Goal: Task Accomplishment & Management: Manage account settings

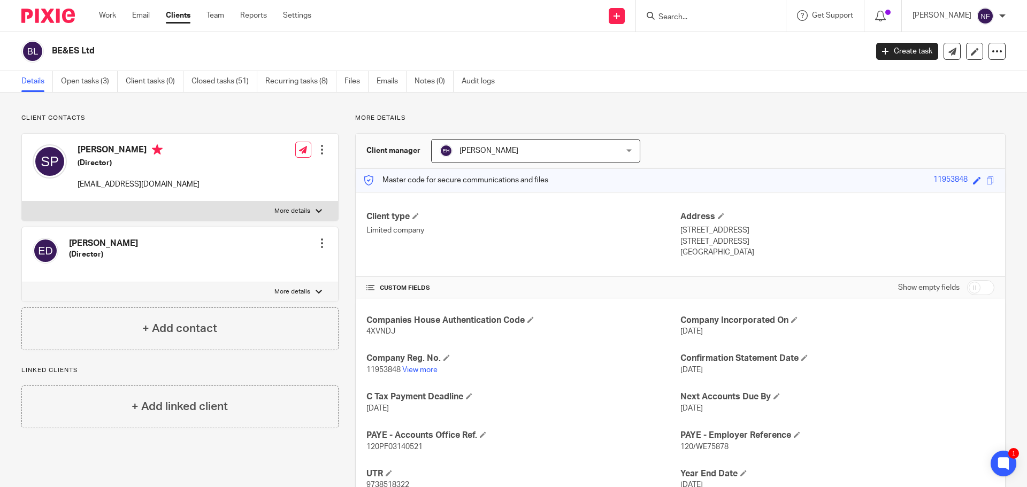
click at [266, 105] on div "Client contacts Effie Delphinius (Director) Edit contact Create client from con…" at bounding box center [513, 330] width 1027 height 475
click at [217, 18] on link "Team" at bounding box center [216, 15] width 18 height 11
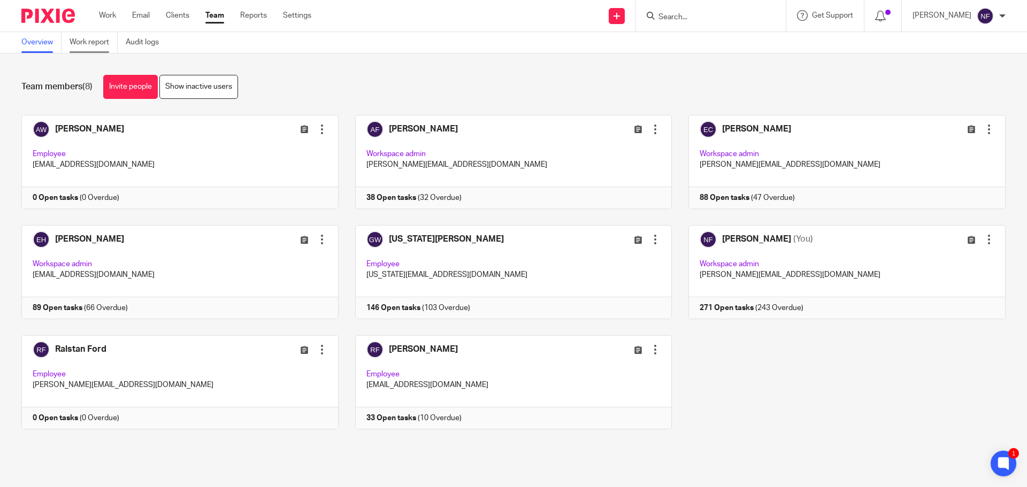
click at [106, 41] on link "Work report" at bounding box center [94, 42] width 48 height 21
click at [69, 39] on ul "Overview Work report Audit logs" at bounding box center [98, 42] width 154 height 21
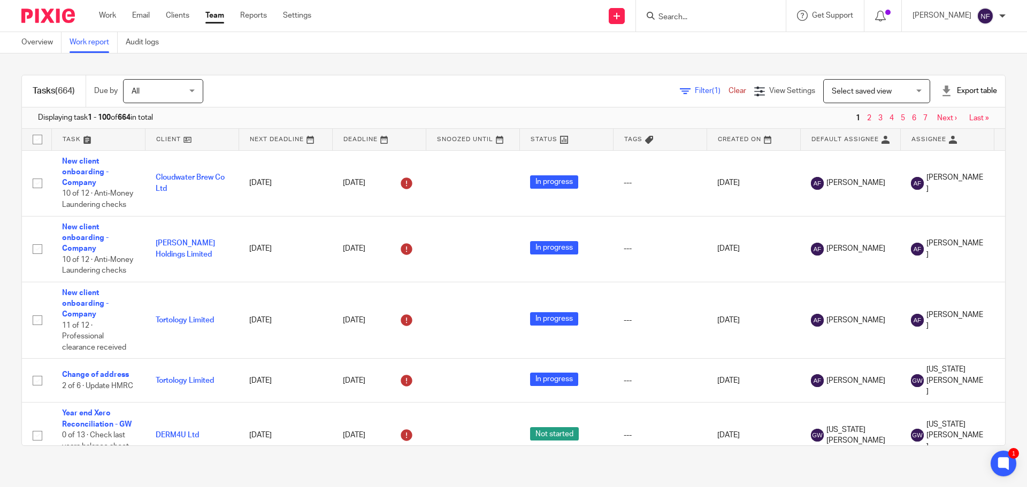
click at [695, 92] on span "Filter (1)" at bounding box center [712, 90] width 34 height 7
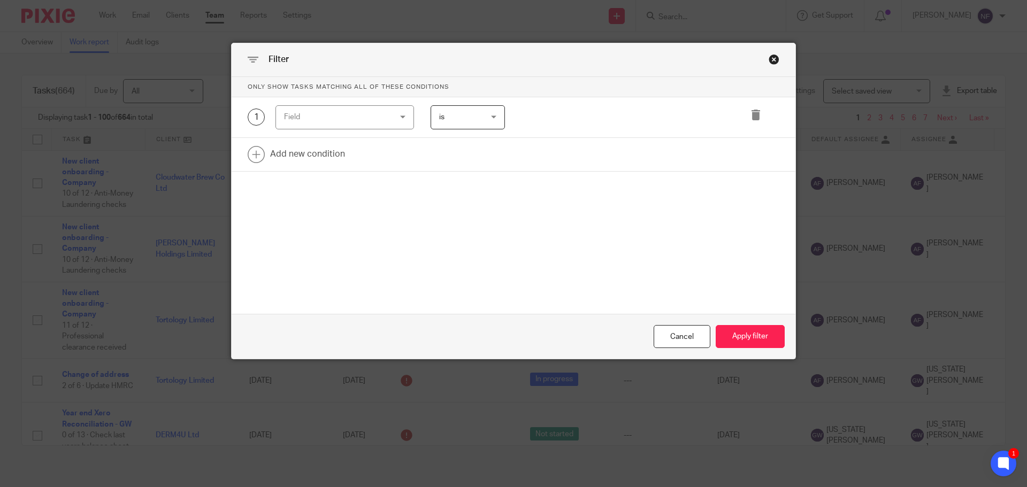
click at [392, 117] on div "Field" at bounding box center [345, 117] width 139 height 24
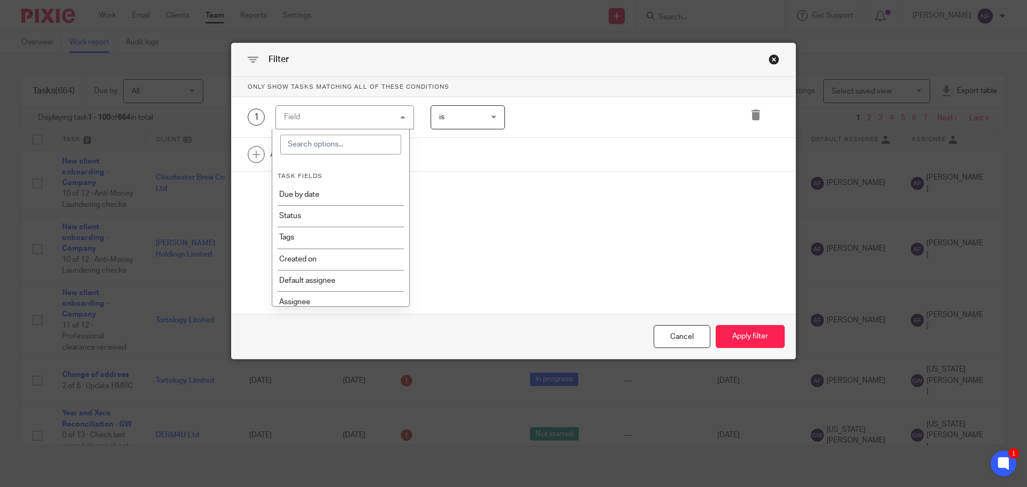
click at [346, 140] on input "search" at bounding box center [340, 145] width 121 height 20
click at [340, 254] on li "Template" at bounding box center [340, 259] width 137 height 21
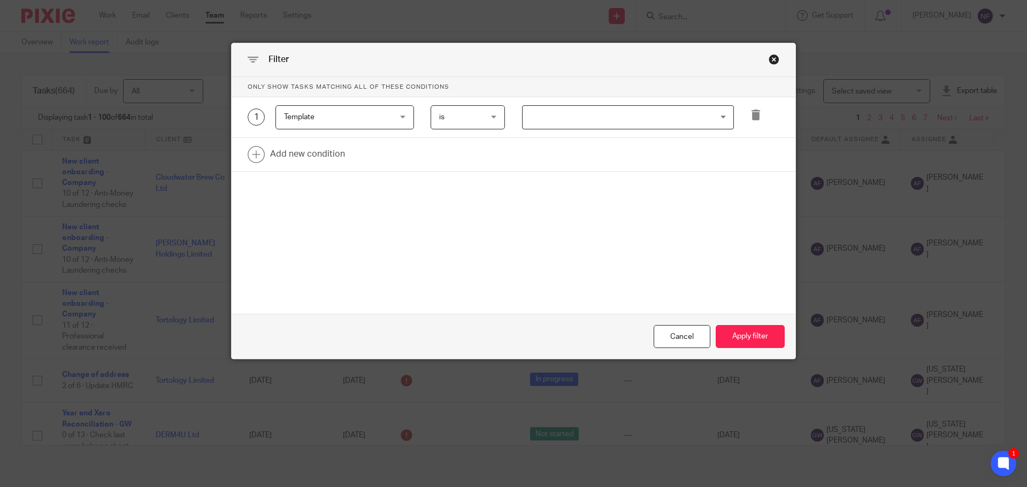
click at [549, 121] on input "Search for option" at bounding box center [626, 117] width 204 height 19
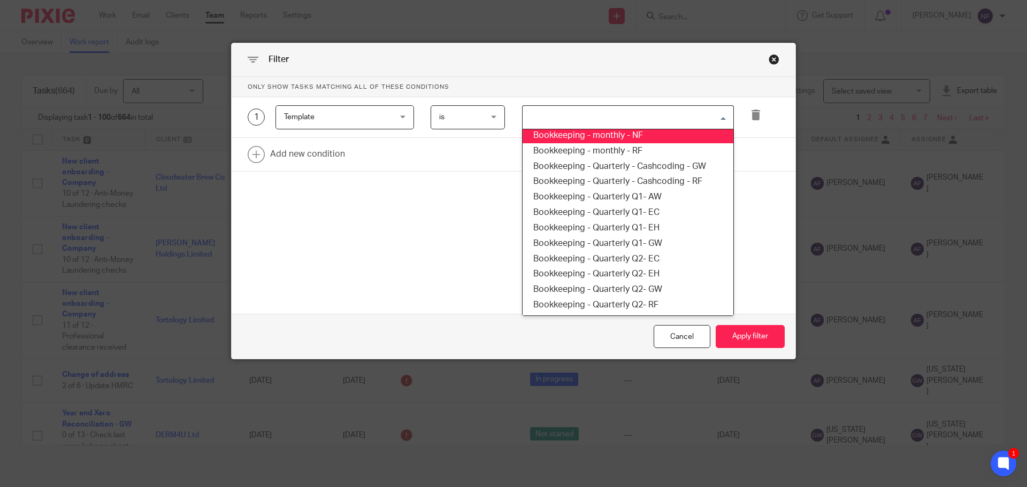
scroll to position [373, 0]
click at [585, 117] on input "Search for option" at bounding box center [626, 117] width 204 height 19
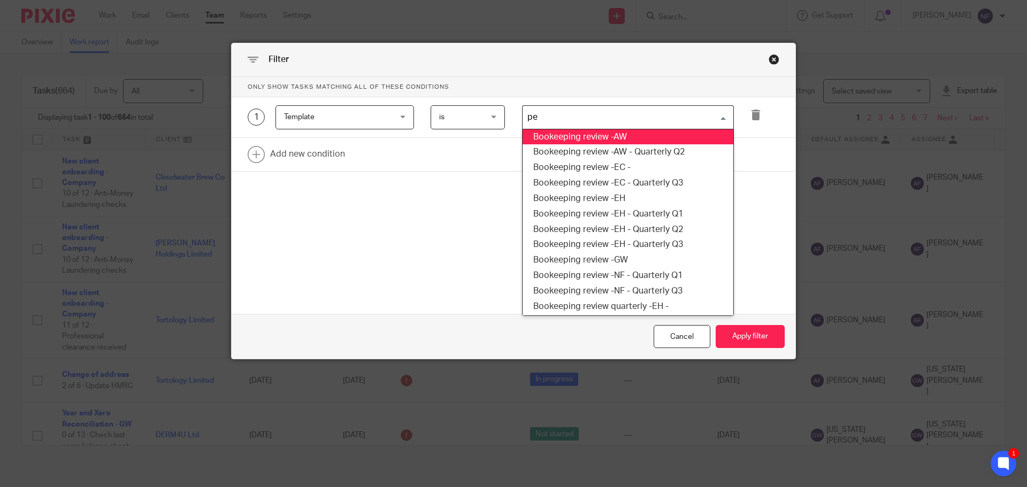
scroll to position [0, 0]
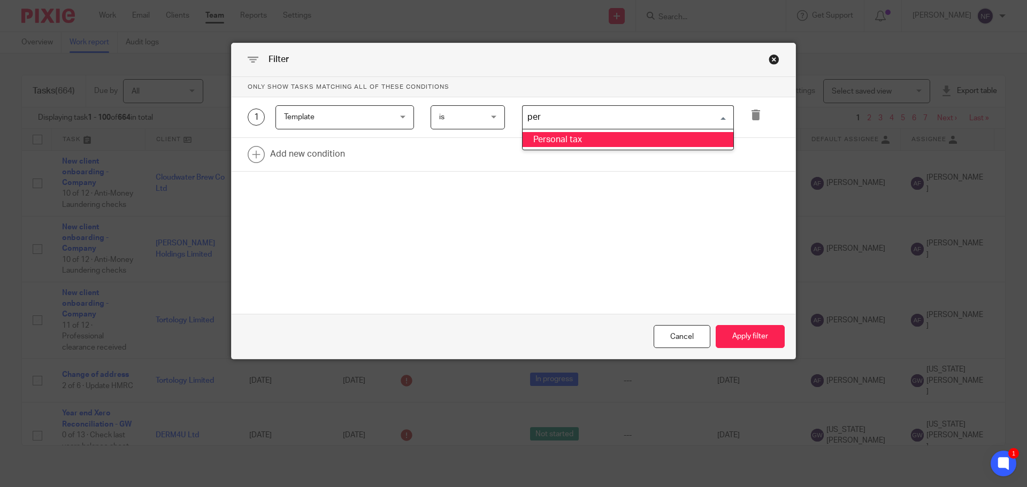
type input "pers"
click at [602, 136] on li "Personal tax" at bounding box center [628, 140] width 211 height 16
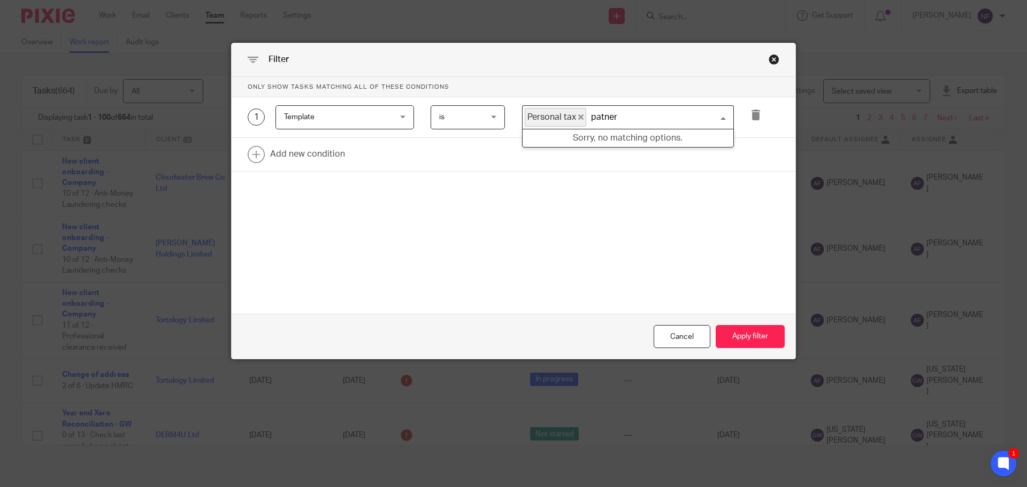
drag, startPoint x: 616, startPoint y: 112, endPoint x: 586, endPoint y: 113, distance: 30.0
click at [587, 113] on input "patner" at bounding box center [657, 117] width 140 height 19
type input "partner"
click at [617, 135] on li "Partnership return" at bounding box center [628, 140] width 211 height 16
click at [310, 155] on link at bounding box center [514, 154] width 564 height 33
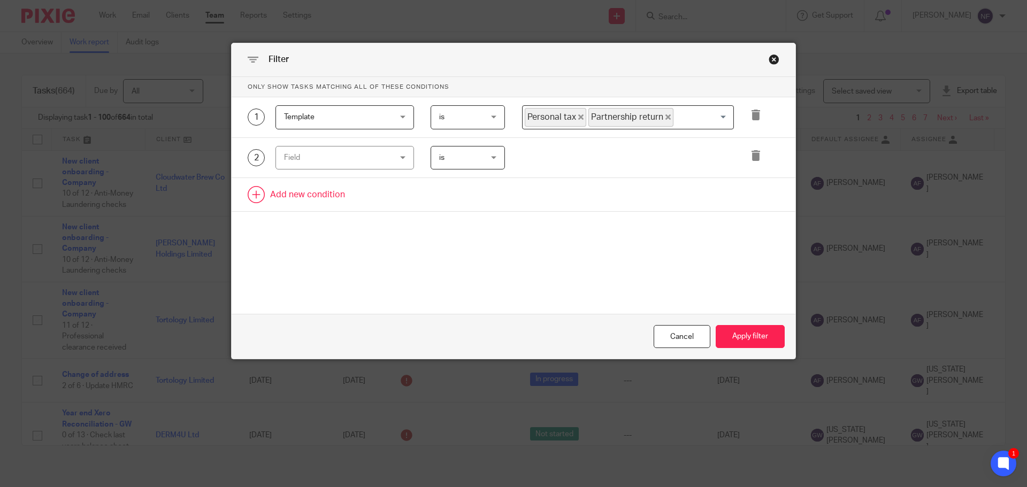
click at [310, 155] on div "Field" at bounding box center [335, 158] width 103 height 22
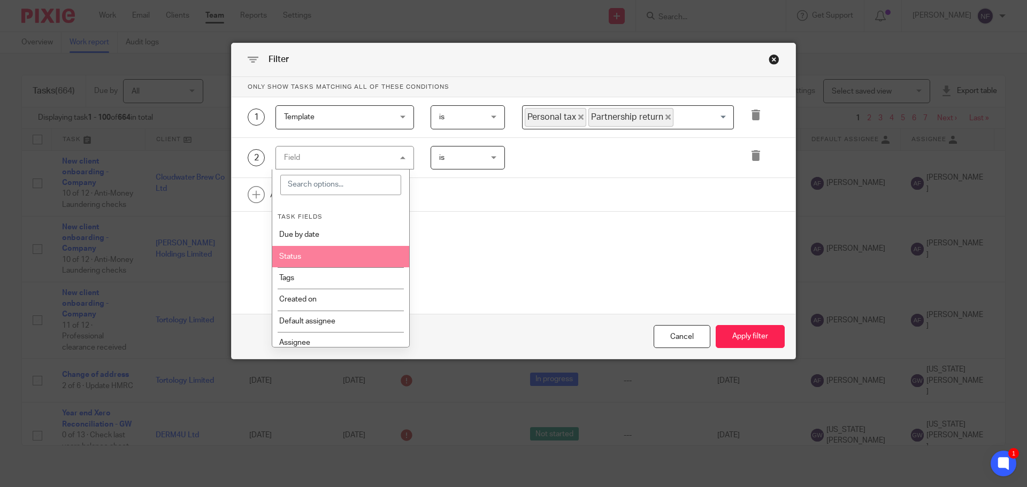
click at [313, 250] on li "Status" at bounding box center [340, 256] width 137 height 21
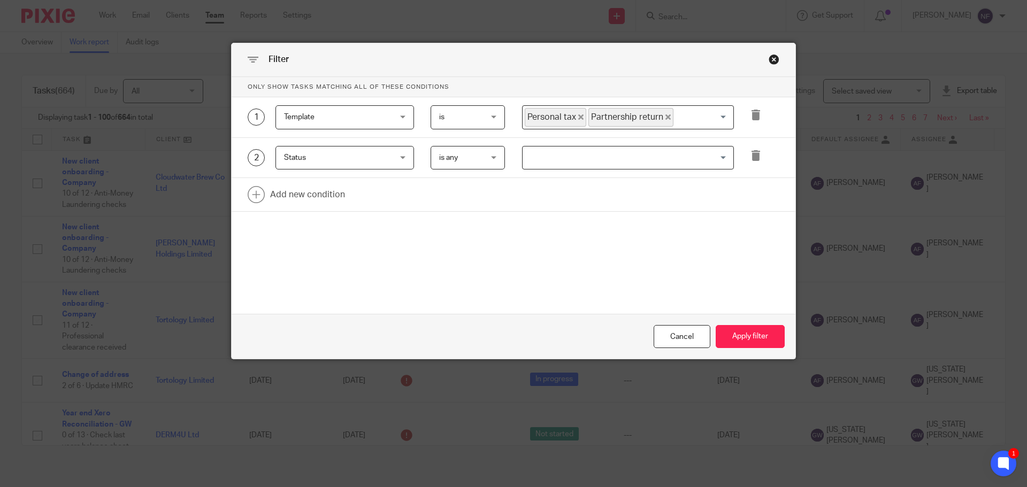
click at [404, 157] on div "Status Status" at bounding box center [345, 158] width 139 height 24
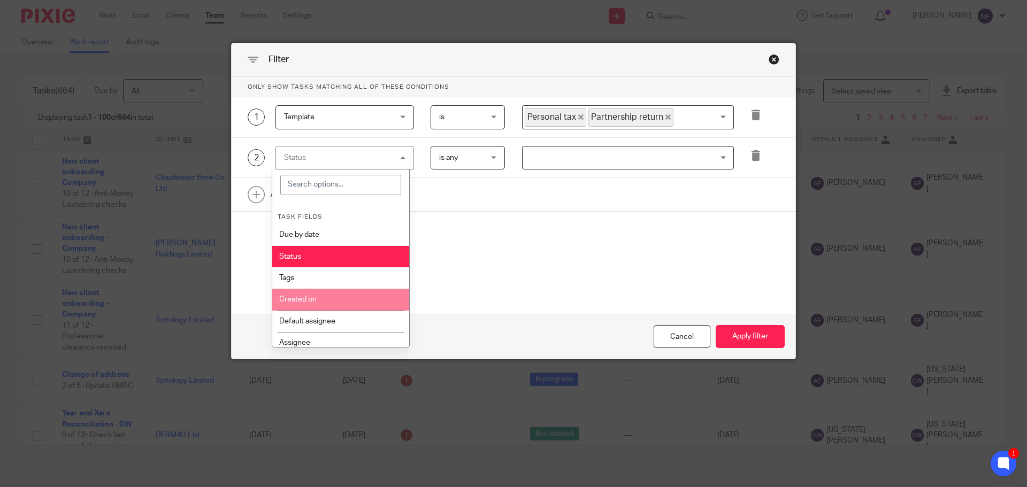
click at [334, 296] on li "Created on" at bounding box center [340, 299] width 137 height 21
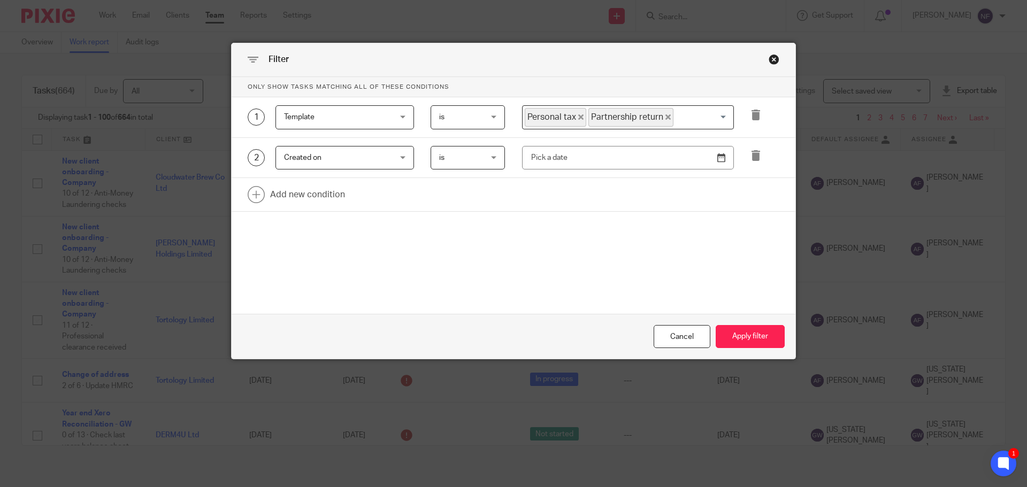
click at [487, 156] on span "is" at bounding box center [465, 158] width 52 height 22
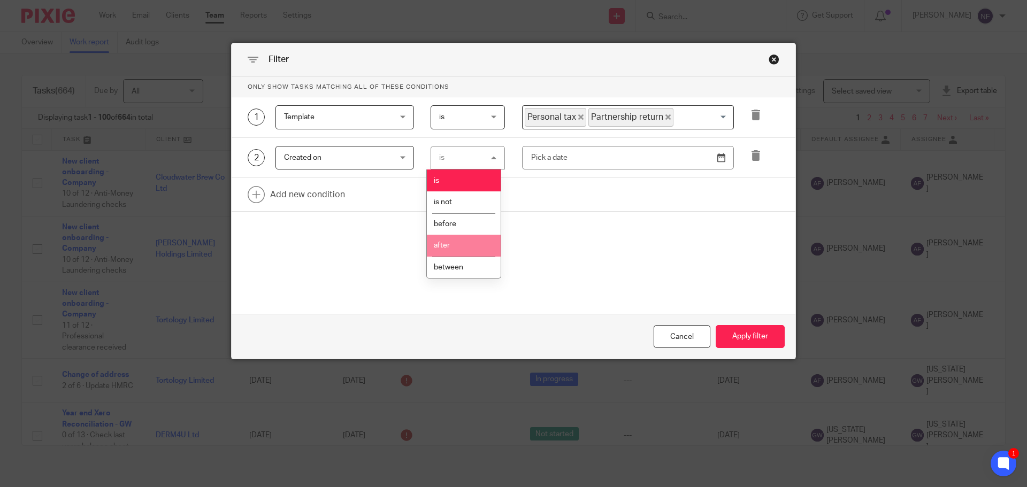
click at [468, 241] on li "after" at bounding box center [464, 246] width 74 height 22
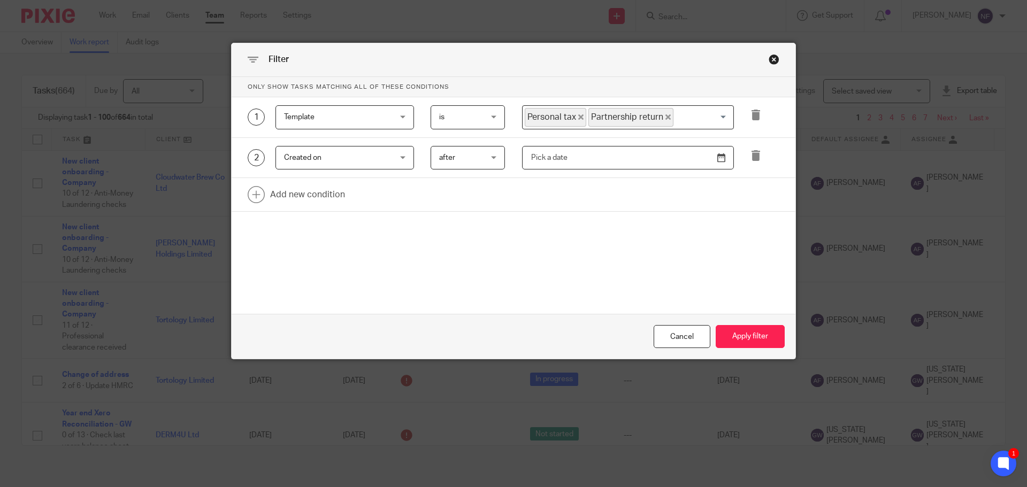
click at [555, 166] on input "text" at bounding box center [628, 158] width 212 height 24
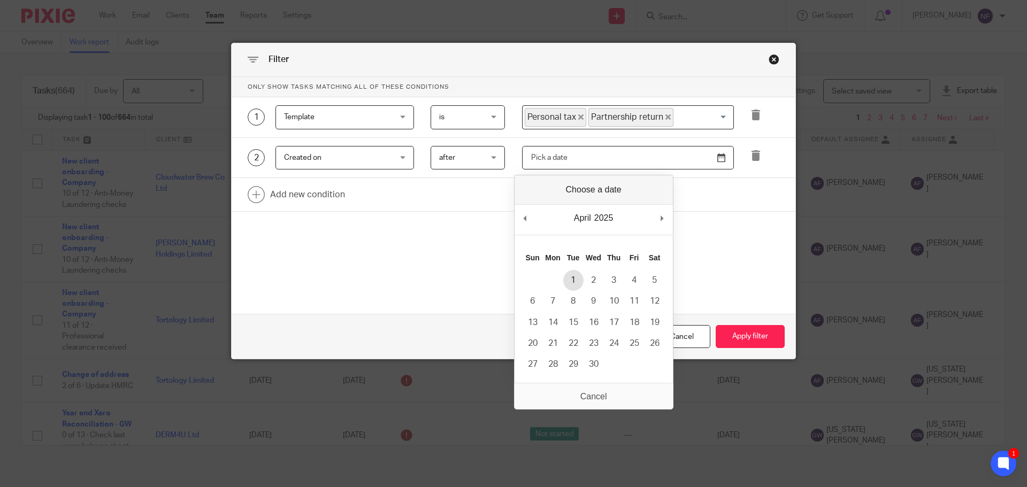
type input "2025-04-01"
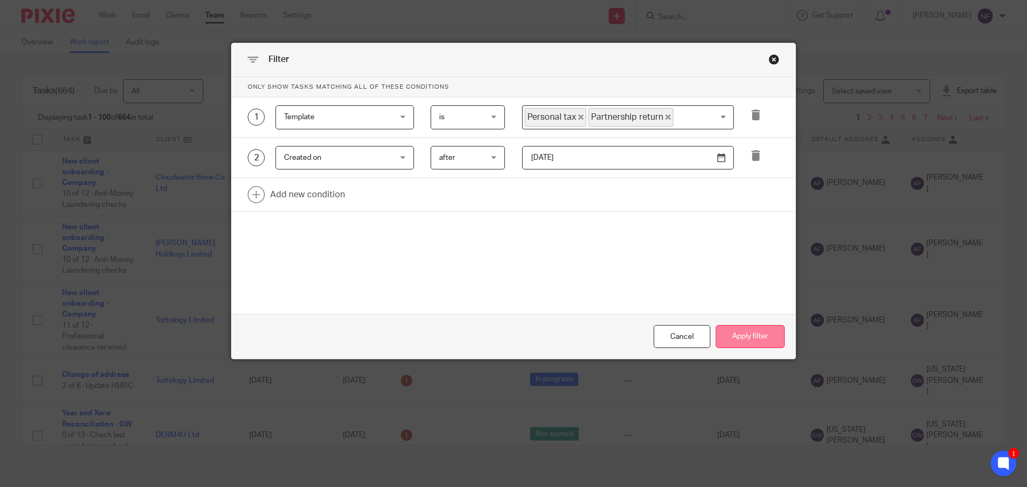
click at [719, 336] on button "Apply filter" at bounding box center [750, 336] width 69 height 23
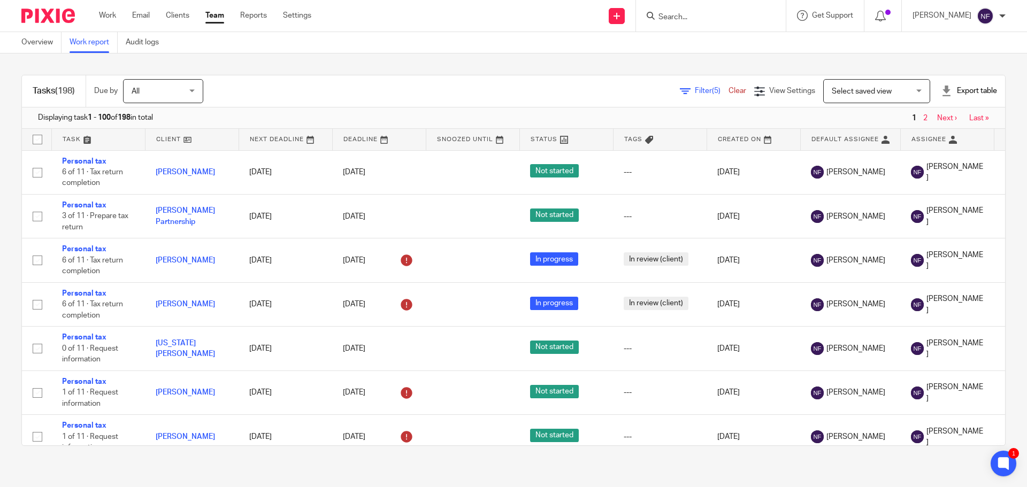
click at [941, 93] on div at bounding box center [946, 91] width 11 height 11
click at [933, 128] on link "Excel spreadsheet" at bounding box center [943, 130] width 62 height 7
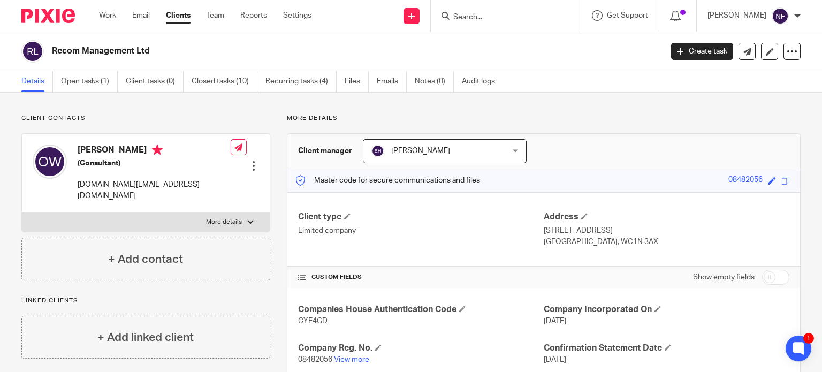
click at [484, 13] on input "Search" at bounding box center [500, 18] width 96 height 10
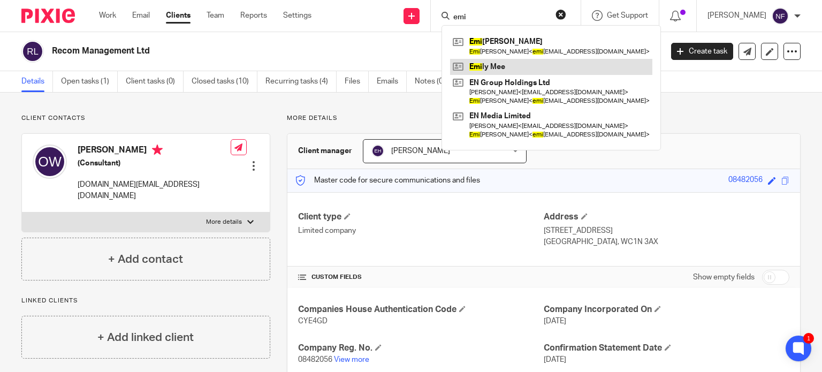
type input "emi"
click at [516, 64] on link at bounding box center [551, 67] width 202 height 16
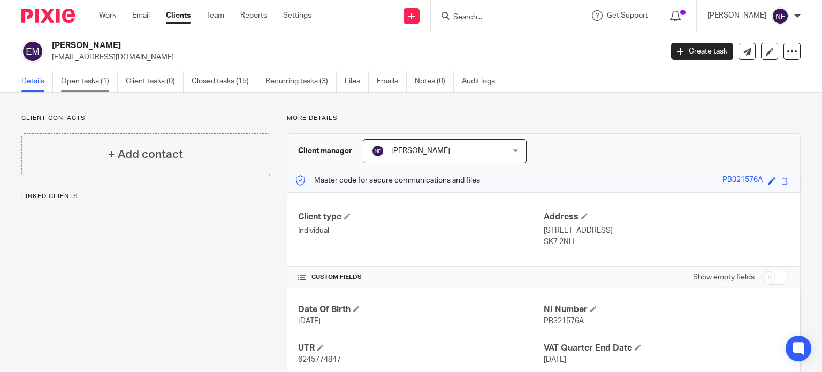
click at [91, 84] on link "Open tasks (1)" at bounding box center [89, 81] width 57 height 21
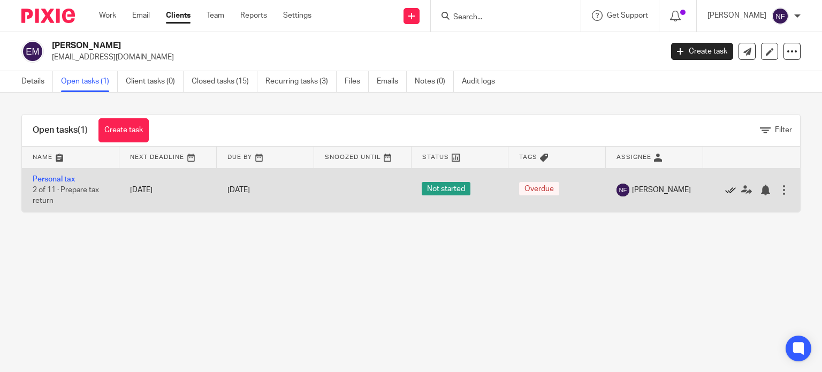
click at [725, 189] on icon at bounding box center [730, 190] width 11 height 11
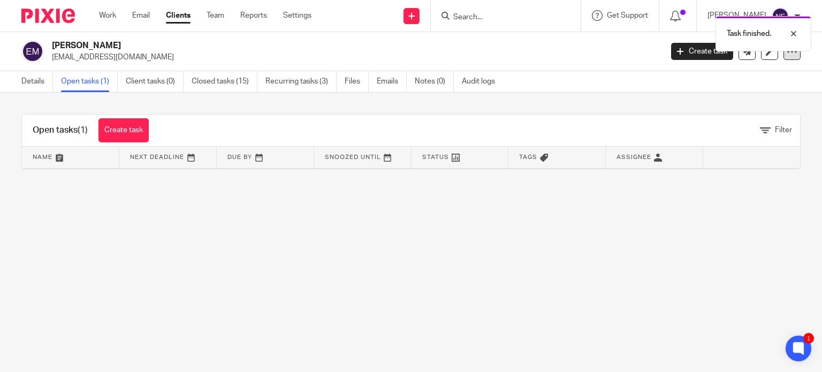
click at [786, 56] on icon at bounding box center [791, 51] width 11 height 11
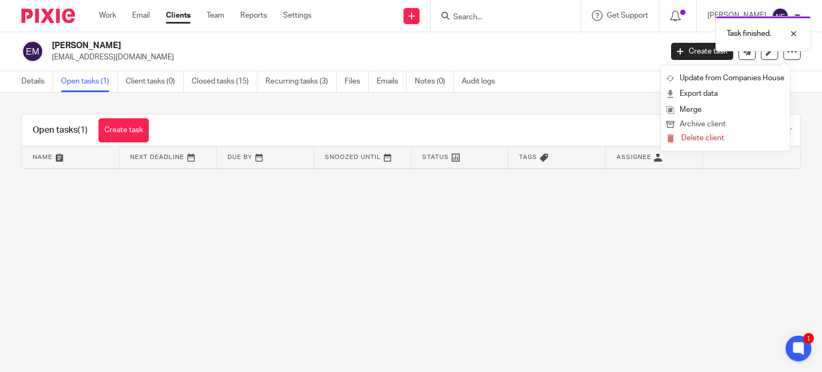
click at [720, 119] on button "Archive client" at bounding box center [725, 125] width 118 height 14
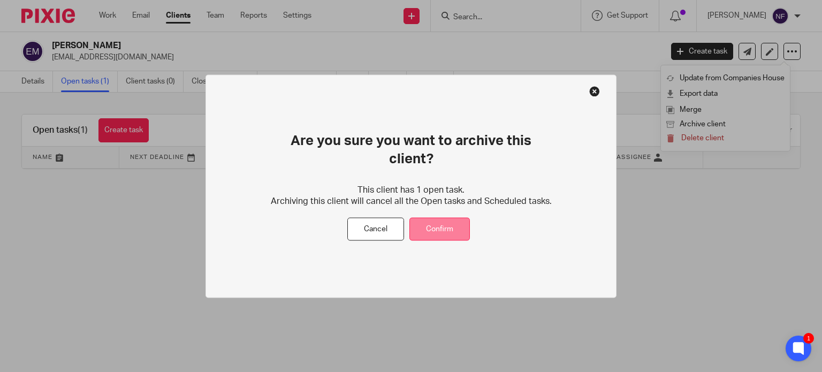
click at [451, 218] on button "Confirm" at bounding box center [439, 229] width 60 height 23
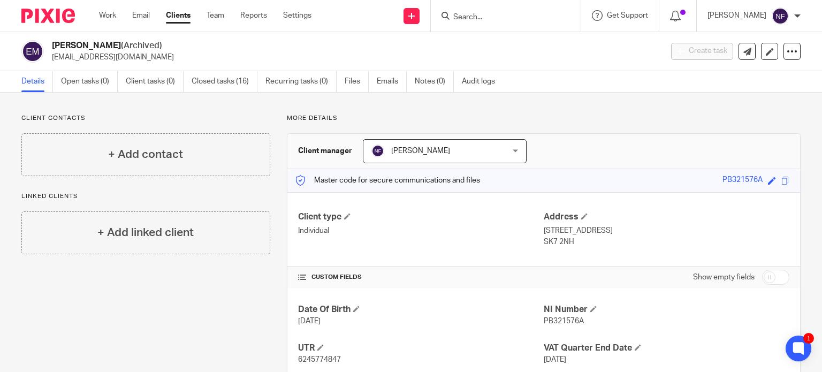
click at [484, 14] on input "Search" at bounding box center [500, 18] width 96 height 10
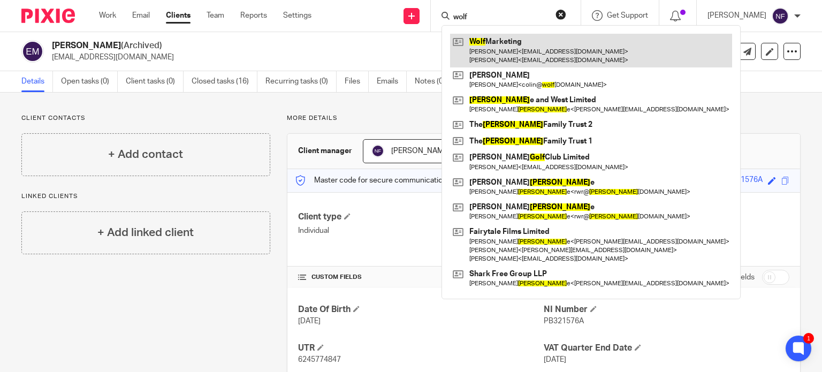
type input "wolf"
click at [511, 59] on link at bounding box center [591, 50] width 282 height 33
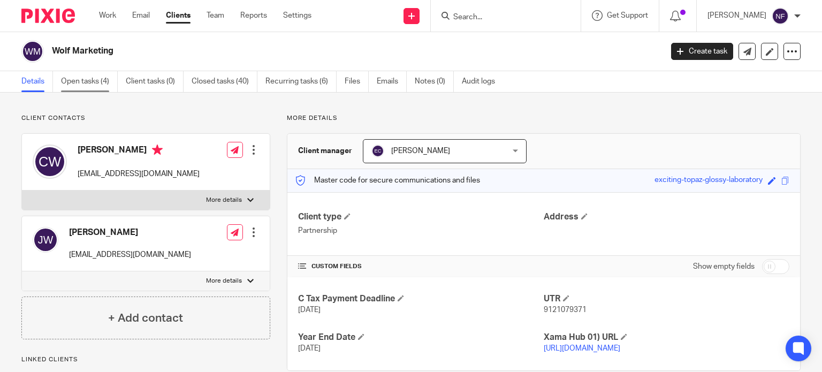
click at [75, 81] on link "Open tasks (4)" at bounding box center [89, 81] width 57 height 21
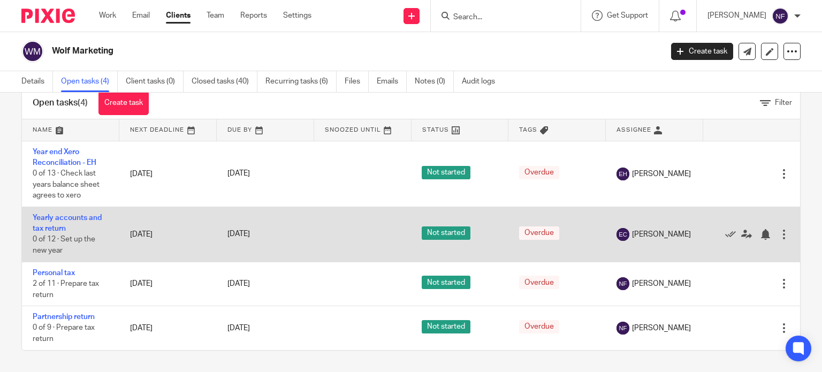
scroll to position [28, 0]
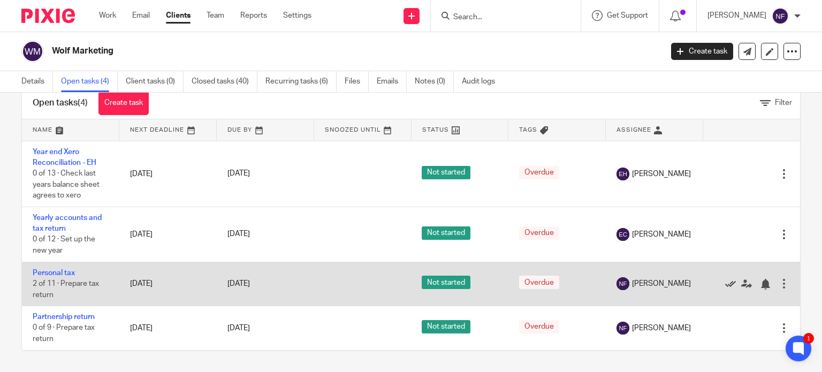
click at [725, 285] on icon at bounding box center [730, 284] width 11 height 11
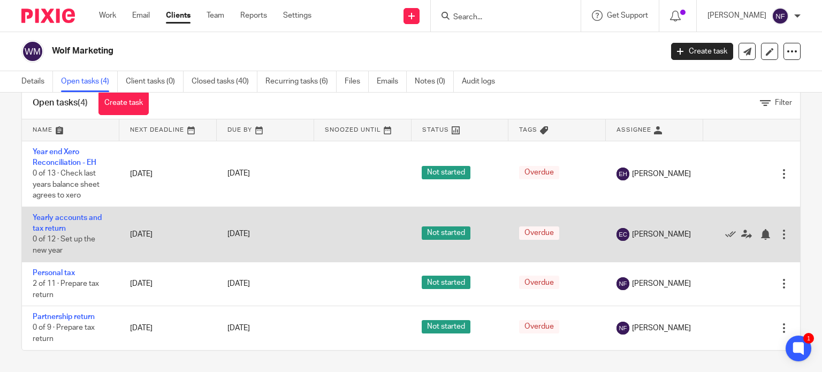
scroll to position [0, 0]
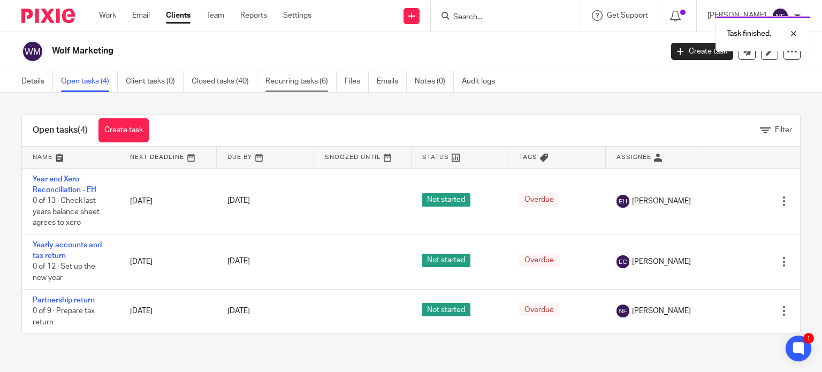
click at [292, 86] on link "Recurring tasks (6)" at bounding box center [300, 81] width 71 height 21
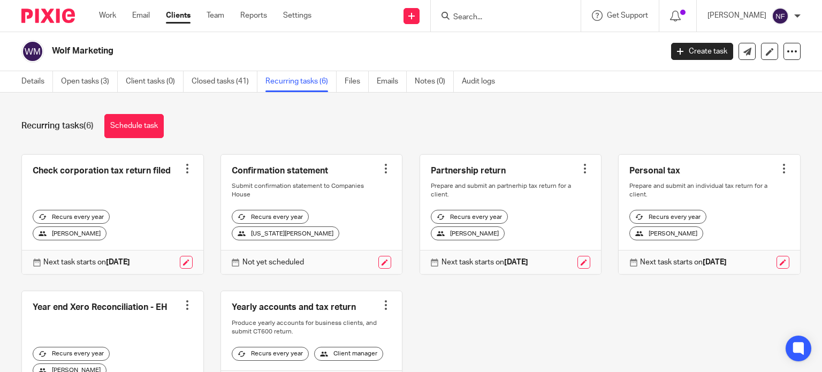
click at [778, 173] on div at bounding box center [783, 168] width 11 height 11
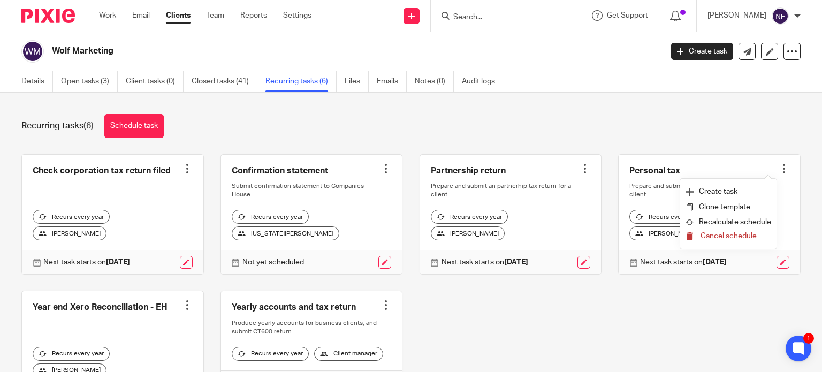
click at [722, 233] on span "Cancel schedule" at bounding box center [728, 235] width 56 height 7
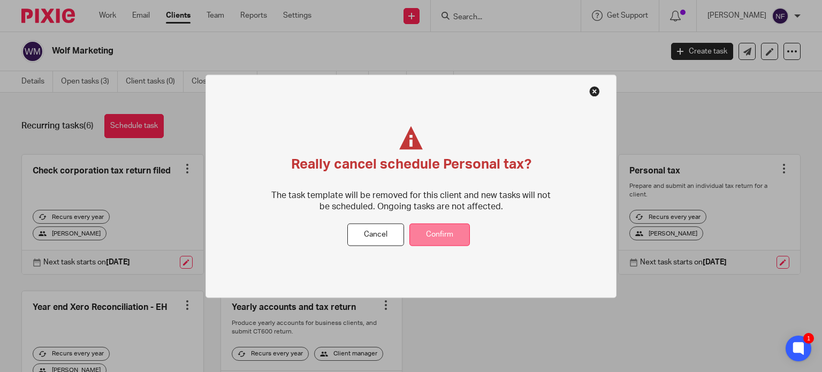
click at [437, 235] on button "Confirm" at bounding box center [439, 234] width 60 height 23
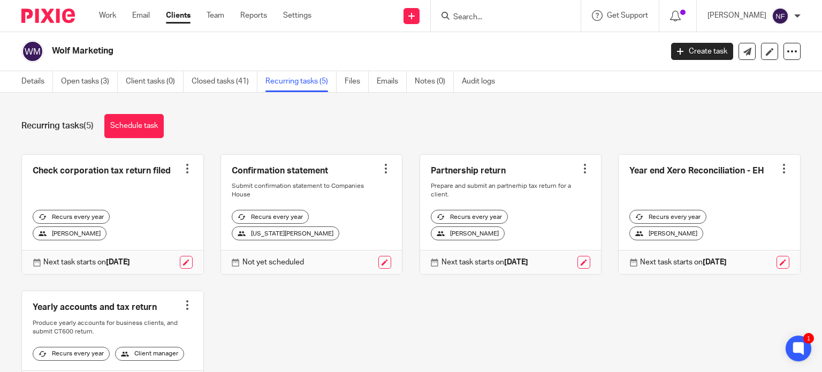
click at [442, 312] on div "Check corporation tax return filed Create task Clone template Recalculate sched…" at bounding box center [403, 282] width 796 height 257
